Goal: Information Seeking & Learning: Learn about a topic

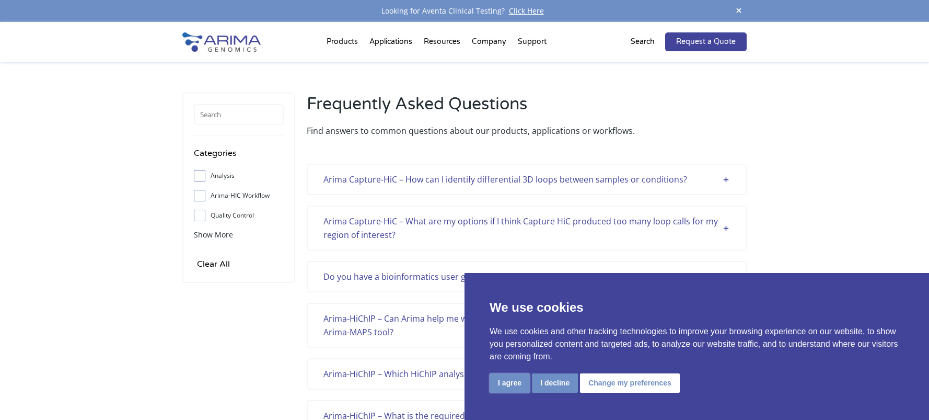
click at [505, 383] on button "I agree" at bounding box center [510, 382] width 40 height 19
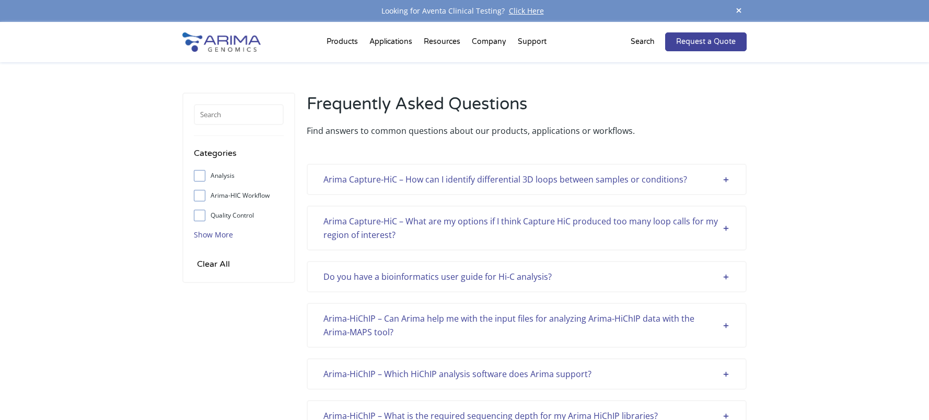
click at [216, 235] on span "Show More" at bounding box center [213, 234] width 39 height 10
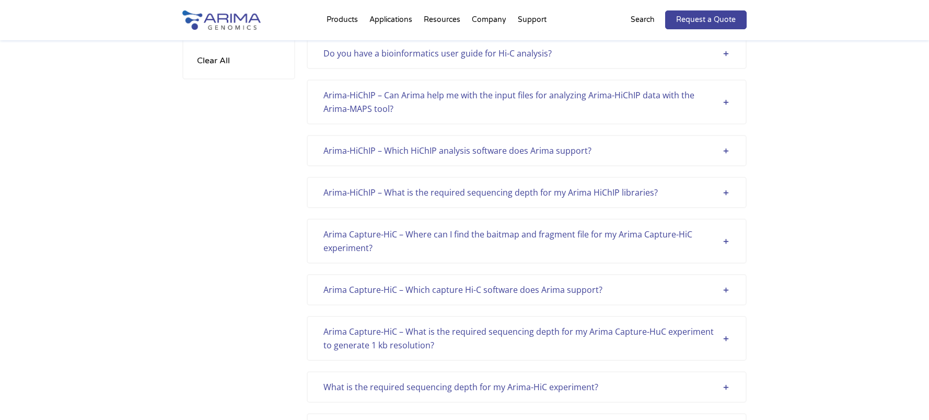
scroll to position [236, 0]
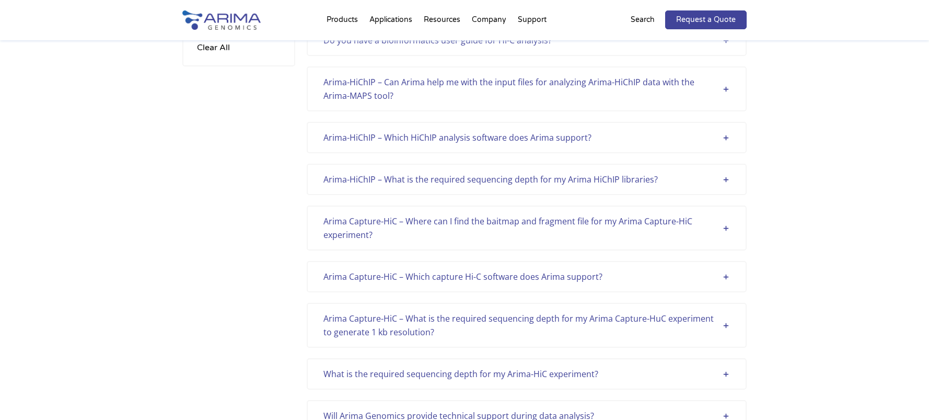
click at [354, 178] on div "Arima-HiChIP – What is the required sequencing depth for my Arima HiChIP librar…" at bounding box center [526, 179] width 406 height 14
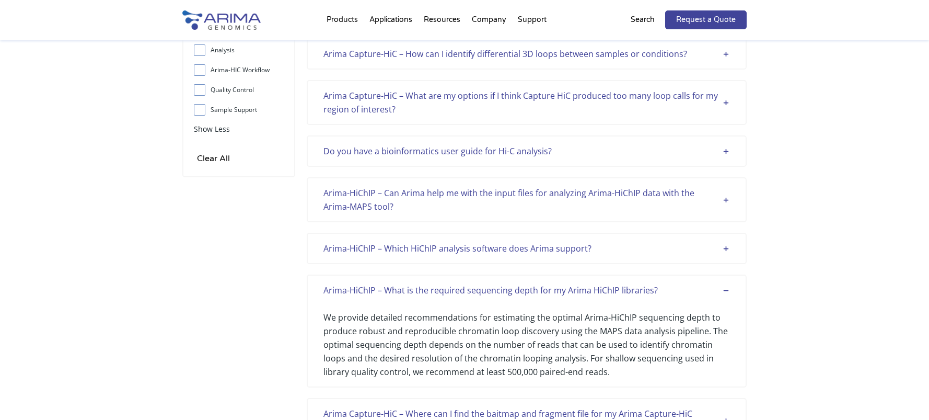
scroll to position [0, 0]
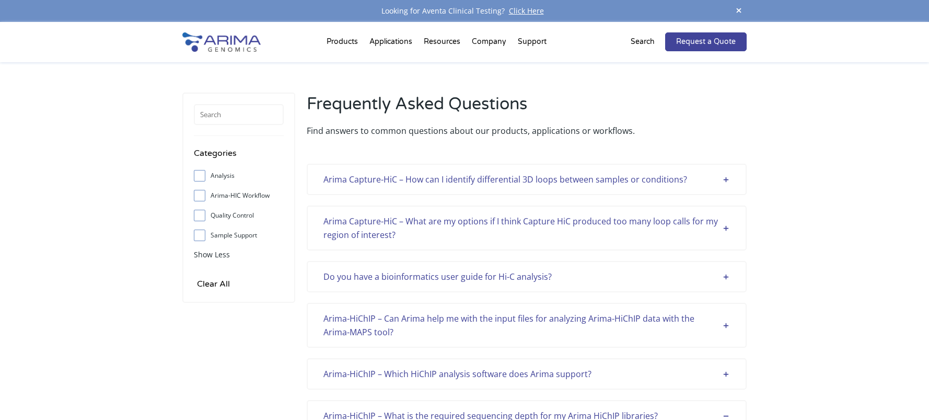
click at [196, 172] on input "Analysis" at bounding box center [199, 175] width 7 height 7
checkbox input "true"
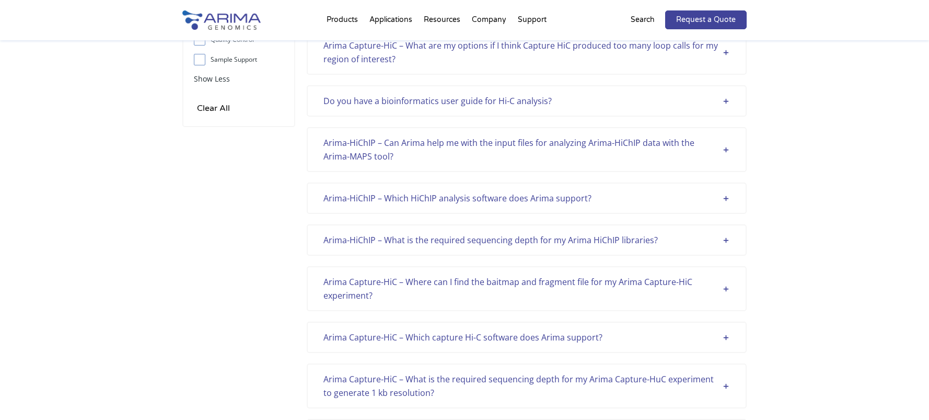
scroll to position [173, 0]
click at [354, 153] on div "Arima-HiChIP – Can Arima help me with the input files for analyzing Arima-HiChI…" at bounding box center [526, 151] width 406 height 27
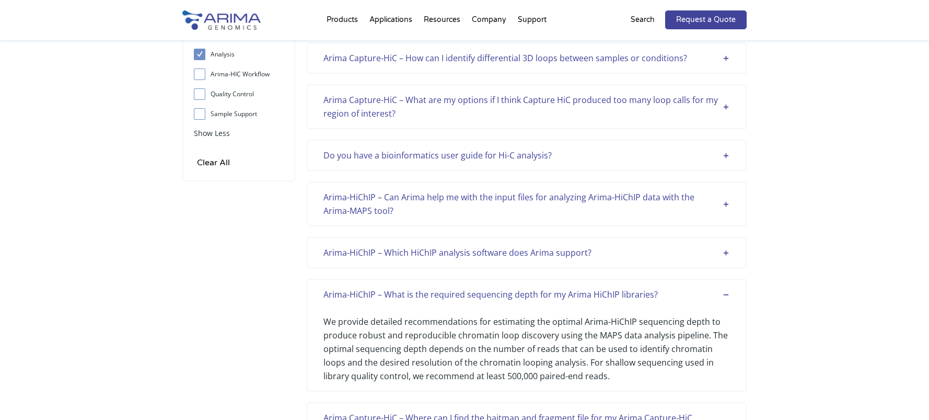
scroll to position [120, 0]
click at [341, 205] on div "Arima-HiChIP – Can Arima help me with the input files for analyzing Arima-HiChI…" at bounding box center [526, 204] width 406 height 27
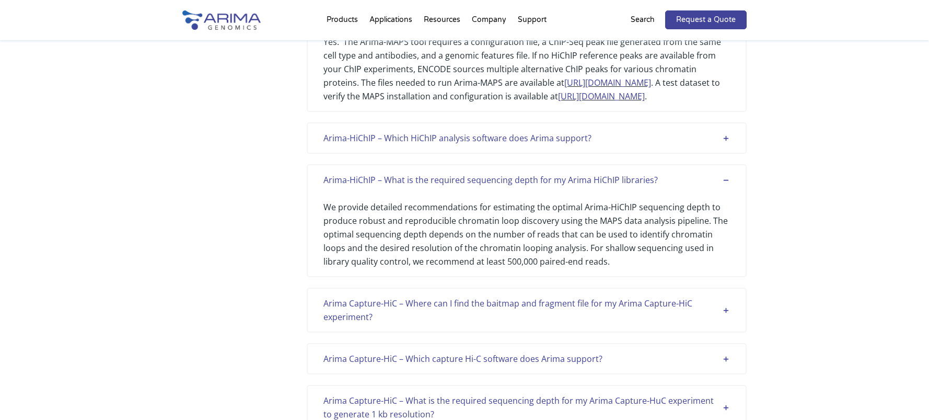
scroll to position [318, 0]
click at [355, 144] on div "Arima-HiChIP – Which HiChIP analysis software does Arima support?" at bounding box center [526, 138] width 406 height 14
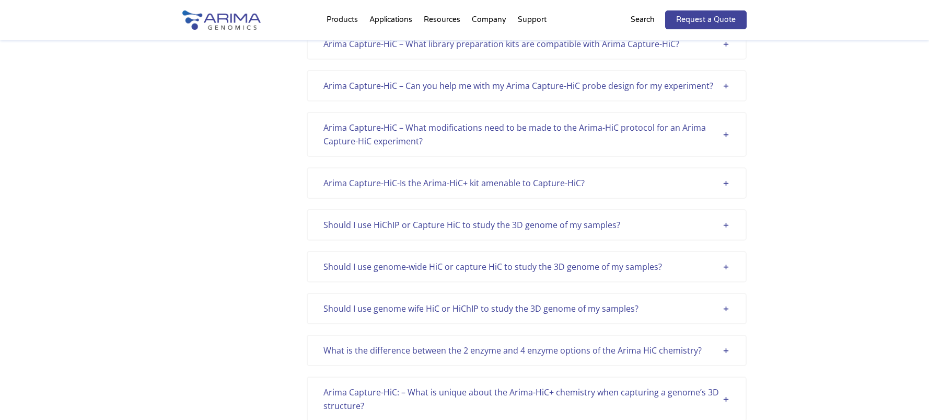
scroll to position [1519, 0]
click at [572, 230] on div "Should I use HiChIP or Capture HiC to study the 3D genome of my samples?" at bounding box center [526, 224] width 406 height 14
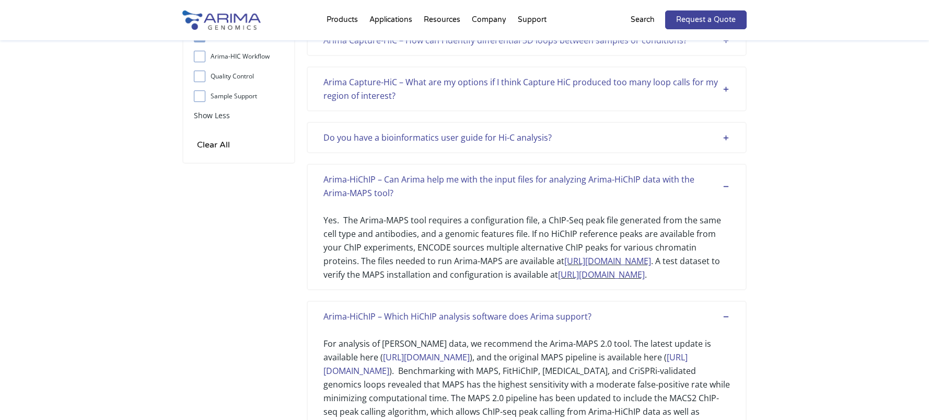
scroll to position [0, 0]
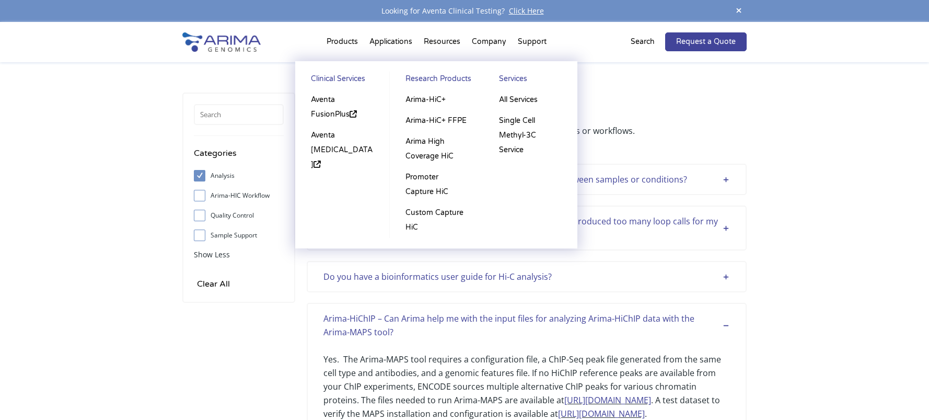
click at [347, 41] on li "Products Clinical Services Aventa FusionPlus Aventa [MEDICAL_DATA] Research Pro…" at bounding box center [342, 44] width 43 height 36
click at [423, 180] on link "Promoter Capture HiC" at bounding box center [436, 185] width 73 height 36
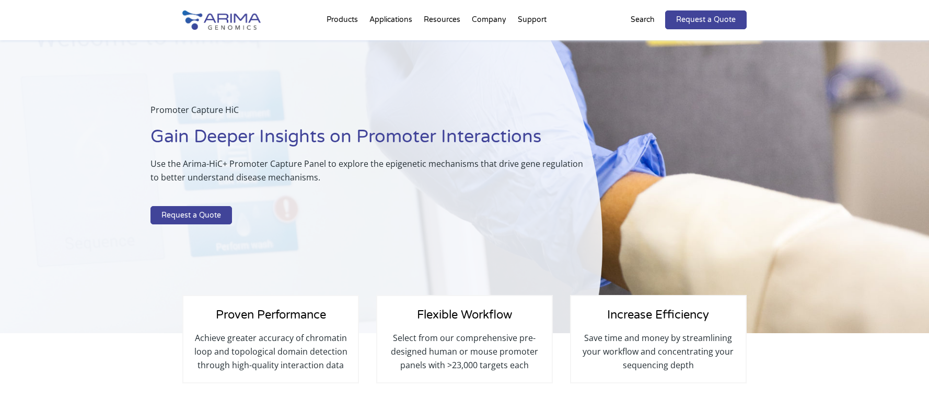
click at [81, 125] on div "Promoter Capture HiC Gain Deeper Insights on Promoter Interactions Use the Arim…" at bounding box center [301, 186] width 602 height 293
